Goal: Task Accomplishment & Management: Manage account settings

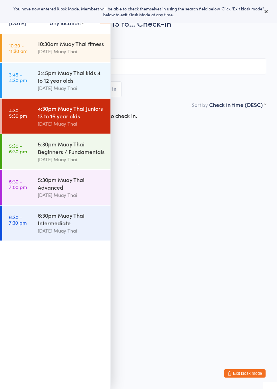
click at [104, 23] on icon at bounding box center [105, 17] width 11 height 15
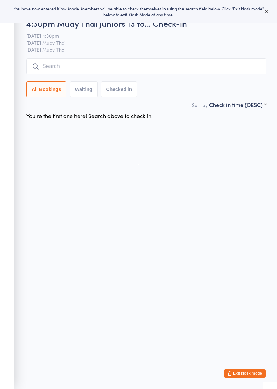
click at [105, 67] on input "search" at bounding box center [146, 67] width 240 height 16
click at [190, 64] on input "search" at bounding box center [146, 67] width 240 height 16
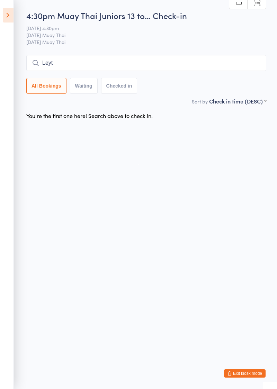
type input "Leyt"
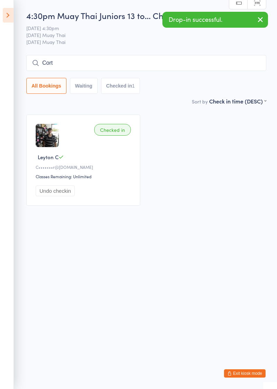
type input "Cort"
click at [12, 16] on icon at bounding box center [8, 15] width 11 height 15
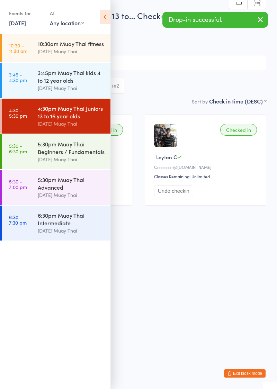
click at [41, 86] on div "[DATE] Muay Thai" at bounding box center [71, 88] width 67 height 8
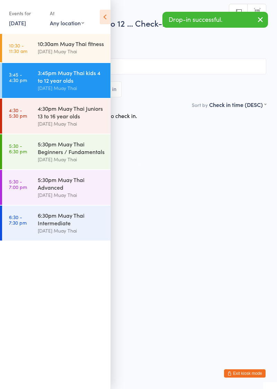
click at [106, 17] on icon at bounding box center [105, 17] width 11 height 15
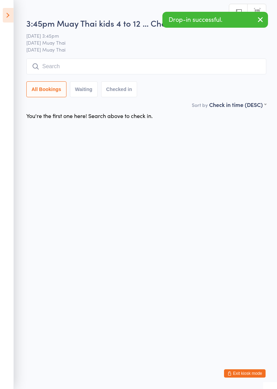
click at [87, 65] on input "search" at bounding box center [146, 67] width 240 height 16
type input "Cruze"
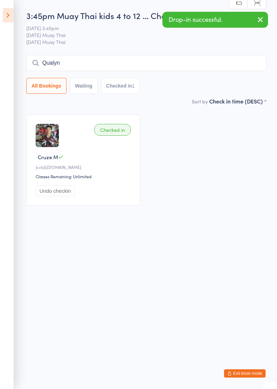
type input "Qualyn"
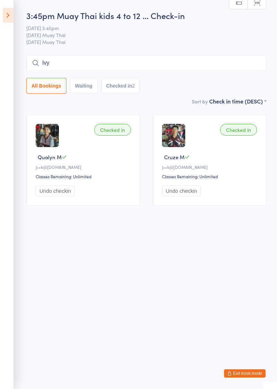
type input "Ivy"
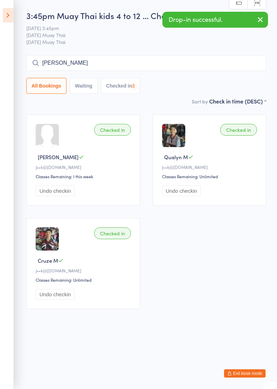
type input "Stella"
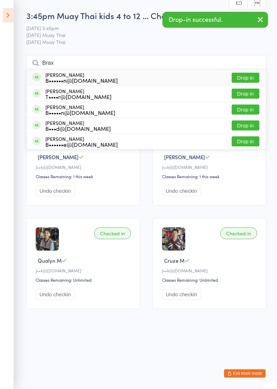
type input "Brax"
click at [251, 91] on button "Drop in" at bounding box center [246, 94] width 28 height 10
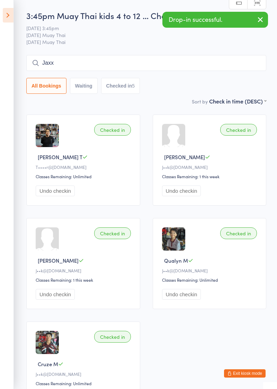
type input "Jaxx"
type input "Huds"
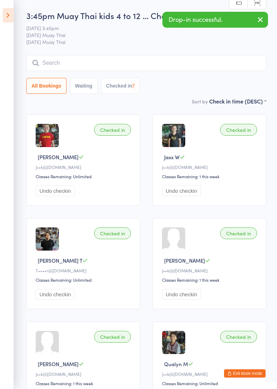
click at [7, 18] on icon at bounding box center [8, 15] width 11 height 15
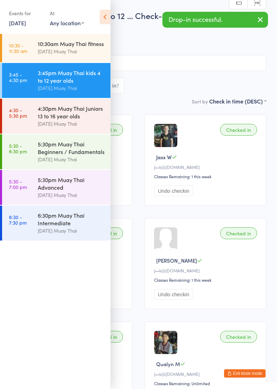
click at [44, 51] on div "[DATE] Muay Thai" at bounding box center [71, 51] width 67 height 8
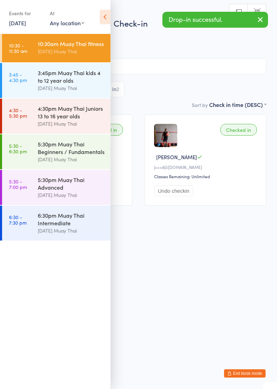
click at [106, 18] on icon at bounding box center [105, 17] width 11 height 15
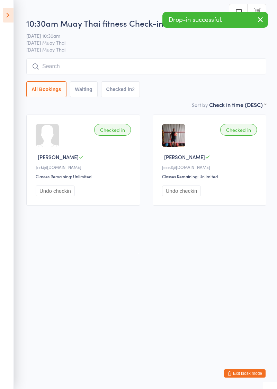
click at [247, 375] on button "Exit kiosk mode" at bounding box center [245, 374] width 42 height 8
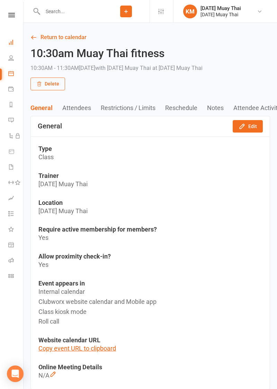
click at [11, 43] on icon at bounding box center [11, 42] width 6 height 6
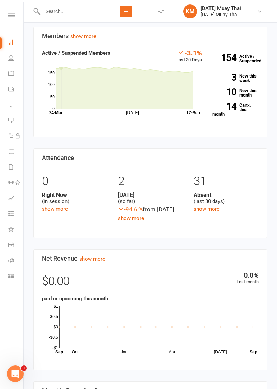
scroll to position [252, 0]
click at [217, 209] on link "show more" at bounding box center [207, 209] width 26 height 6
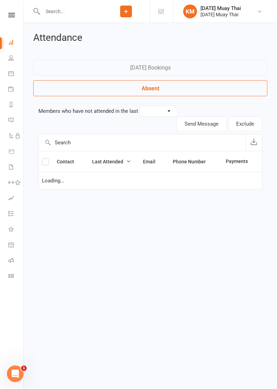
select select "30"
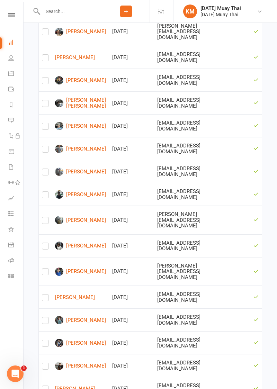
scroll to position [484, 0]
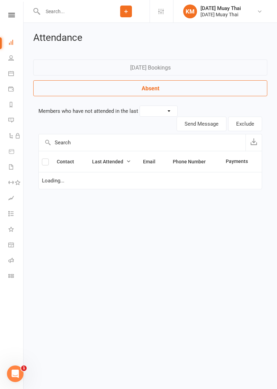
select select "30"
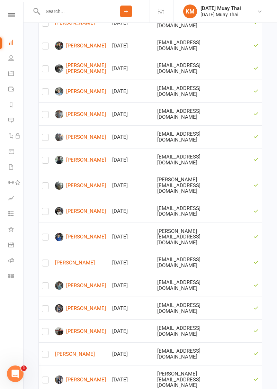
scroll to position [484, 0]
click at [73, 304] on link "Will Riemann" at bounding box center [80, 308] width 51 height 8
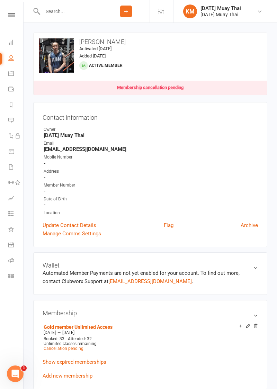
click at [51, 9] on input "text" at bounding box center [72, 12] width 62 height 10
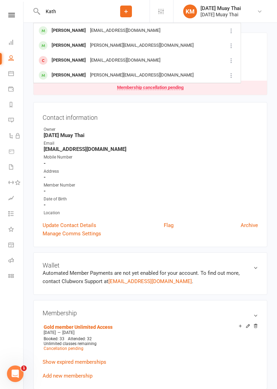
type input "Kath"
click at [58, 48] on div "Katherine Maslen" at bounding box center [69, 46] width 38 height 10
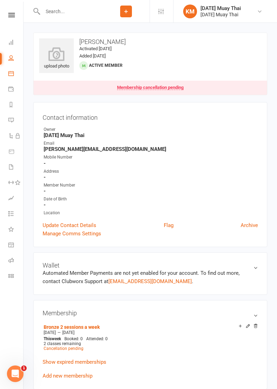
click at [9, 66] on link "Calendar" at bounding box center [16, 74] width 16 height 16
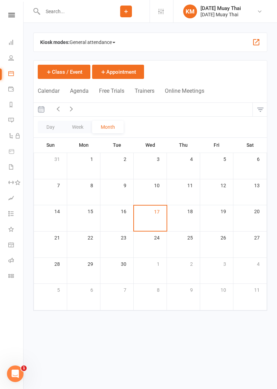
click at [0, 0] on div "Loading" at bounding box center [0, 0] width 0 height 0
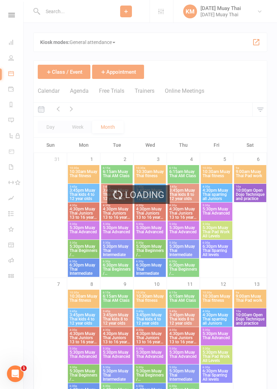
click at [8, 60] on div "Loading" at bounding box center [138, 194] width 277 height 389
click at [5, 59] on div "Loading" at bounding box center [138, 194] width 277 height 389
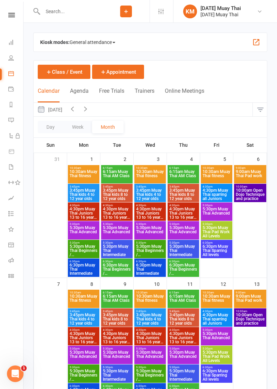
click at [5, 62] on li "People" at bounding box center [11, 59] width 23 height 16
click at [3, 60] on li "People" at bounding box center [11, 59] width 23 height 16
click at [9, 57] on icon at bounding box center [11, 58] width 6 height 6
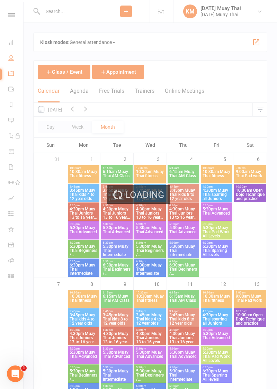
select select "100"
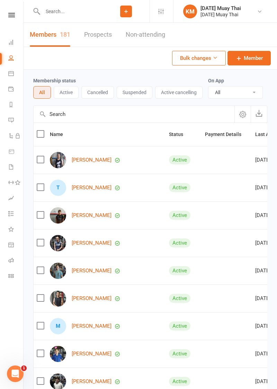
click at [169, 92] on button "Active cancelling" at bounding box center [178, 92] width 47 height 12
click at [172, 93] on button "Active cancelling" at bounding box center [179, 92] width 50 height 12
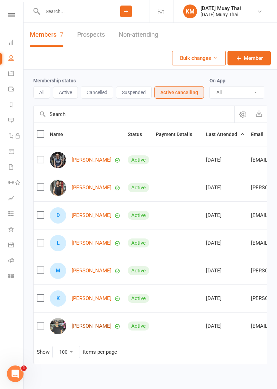
click at [78, 327] on link "Jamie Henman" at bounding box center [92, 326] width 40 height 6
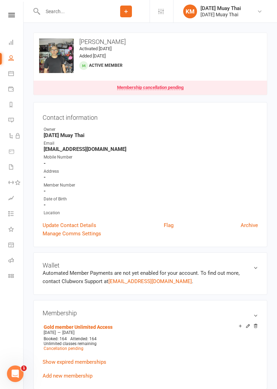
select select "100"
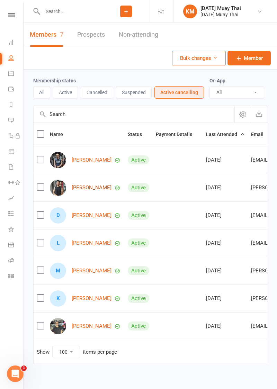
click at [75, 185] on link "Kurt Smith" at bounding box center [92, 188] width 40 height 6
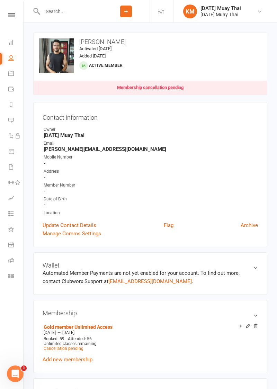
select select "100"
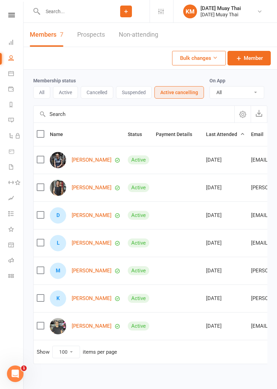
click at [88, 91] on button "Cancelled" at bounding box center [97, 92] width 33 height 12
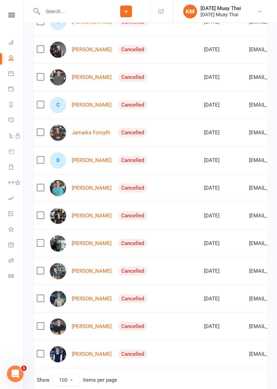
scroll to position [533, 0]
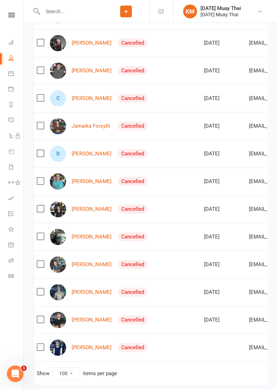
click at [52, 14] on input "text" at bounding box center [72, 12] width 62 height 10
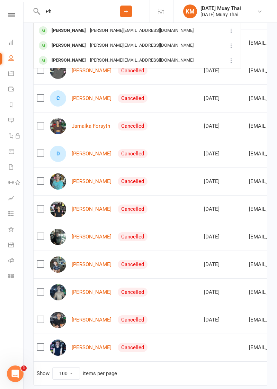
type input "P"
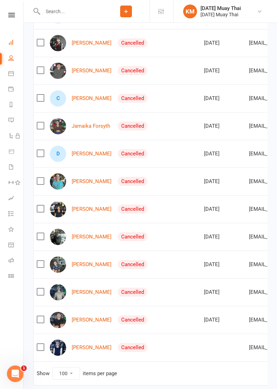
click at [8, 42] on icon at bounding box center [11, 42] width 6 height 6
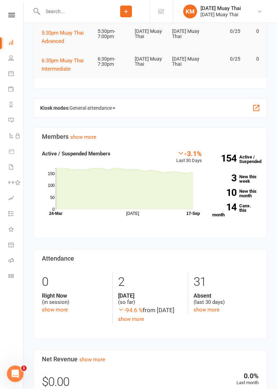
scroll to position [151, 0]
click at [207, 310] on link "show more" at bounding box center [207, 310] width 26 height 6
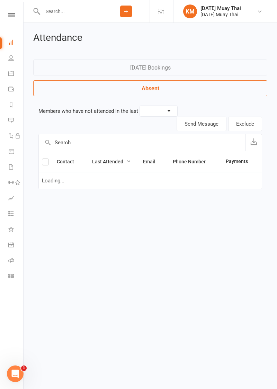
select select "30"
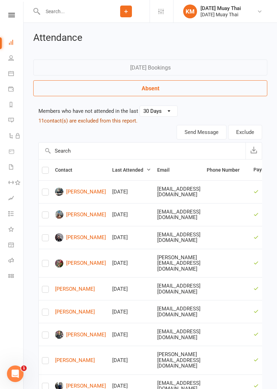
click at [91, 119] on button "11 contact(s) are excluded from this report." at bounding box center [87, 121] width 99 height 8
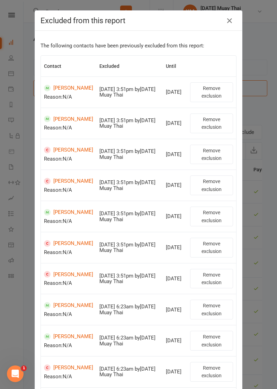
click at [255, 267] on div "Excluded from this report The following contacts have been previously excluded …" at bounding box center [138, 194] width 277 height 389
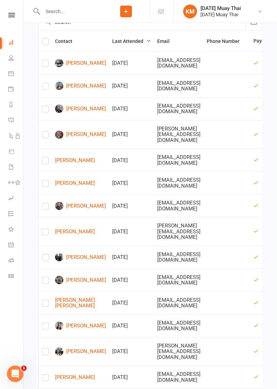
scroll to position [129, 0]
click at [46, 42] on label at bounding box center [45, 42] width 7 height 0
click at [46, 38] on input "checkbox" at bounding box center [45, 38] width 7 height 0
click at [44, 42] on label at bounding box center [45, 42] width 7 height 0
click at [44, 38] on input "checkbox" at bounding box center [45, 38] width 7 height 0
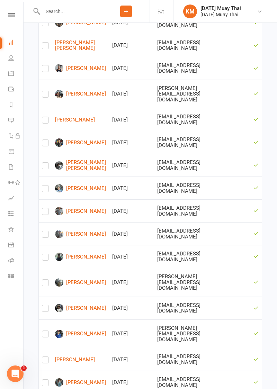
scroll to position [484, 0]
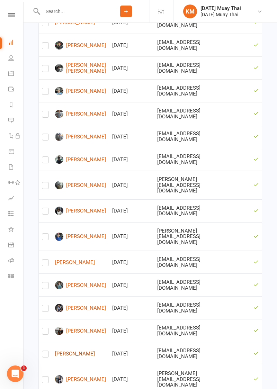
click at [66, 351] on link "Tuki Matene" at bounding box center [80, 354] width 51 height 6
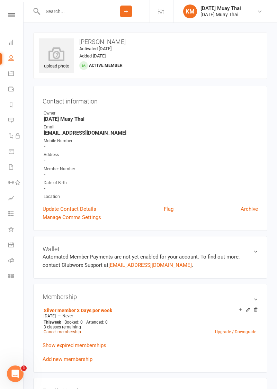
click at [47, 330] on link "Cancel membership" at bounding box center [62, 332] width 37 height 5
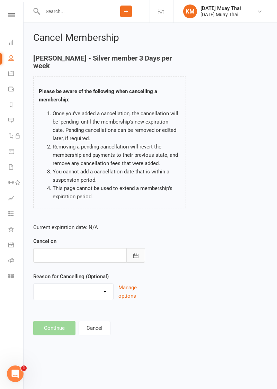
click at [131, 253] on button "button" at bounding box center [135, 255] width 19 height 15
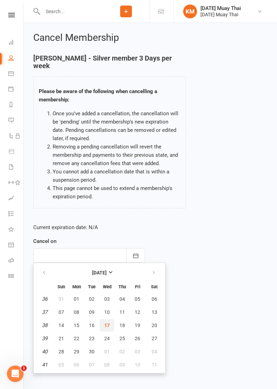
click at [106, 323] on span "17" at bounding box center [107, 326] width 6 height 6
type input "17 Sep 2025"
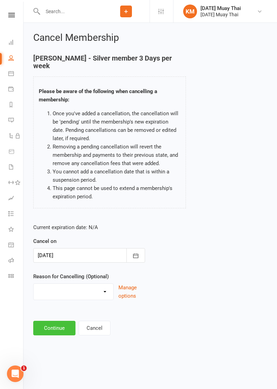
click at [47, 321] on button "Continue" at bounding box center [54, 328] width 42 height 15
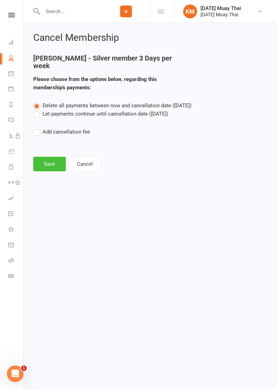
click at [39, 158] on button "Save" at bounding box center [49, 164] width 33 height 15
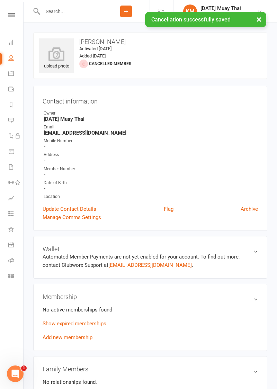
click at [255, 208] on link "Archive" at bounding box center [249, 209] width 17 height 8
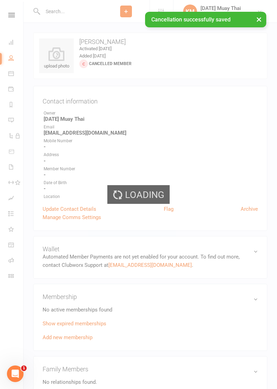
select select "100"
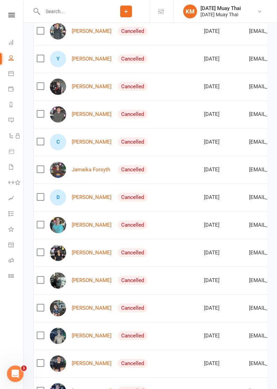
scroll to position [533, 0]
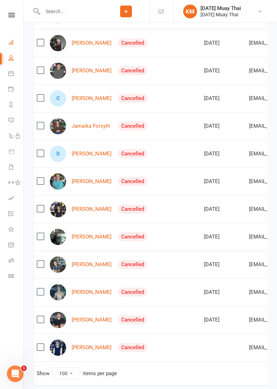
click at [10, 44] on icon at bounding box center [11, 42] width 6 height 6
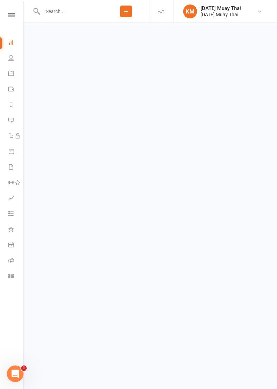
click at [11, 40] on icon at bounding box center [11, 42] width 6 height 6
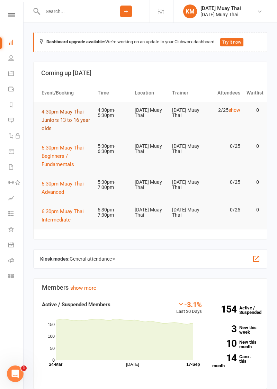
click at [53, 123] on button "4:30pm Muay Thai Juniors 13 to 16 year olds" at bounding box center [67, 120] width 50 height 25
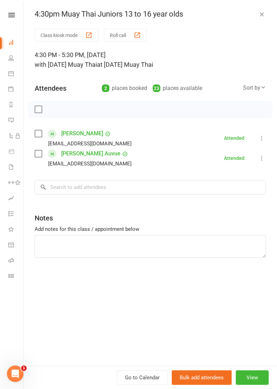
click at [262, 157] on icon at bounding box center [261, 158] width 7 height 7
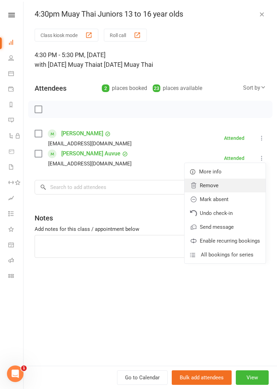
click at [219, 185] on link "Remove" at bounding box center [225, 186] width 81 height 14
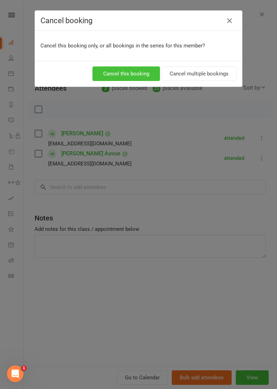
click at [134, 73] on button "Cancel this booking" at bounding box center [126, 73] width 68 height 15
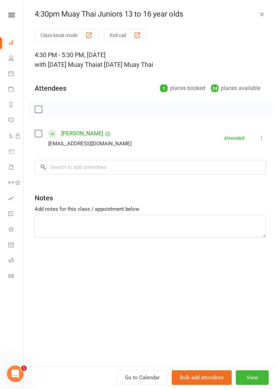
click at [59, 40] on button "Class kiosk mode" at bounding box center [67, 35] width 64 height 13
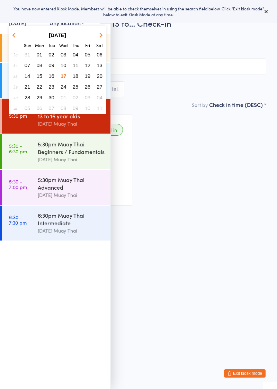
click at [39, 78] on span "15" at bounding box center [40, 76] width 6 height 6
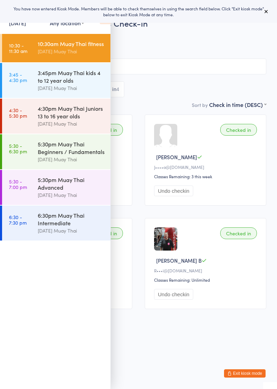
click at [103, 24] on icon at bounding box center [105, 17] width 11 height 15
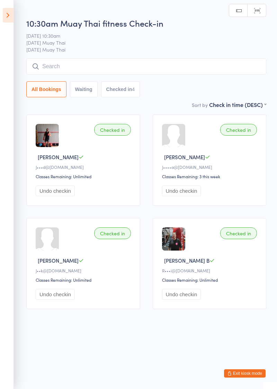
click at [243, 381] on html "You have now entered Kiosk Mode. Members will be able to check themselves in us…" at bounding box center [138, 194] width 277 height 389
click at [243, 375] on button "Exit kiosk mode" at bounding box center [245, 374] width 42 height 8
